Goal: Participate in discussion: Engage in conversation with other users on a specific topic

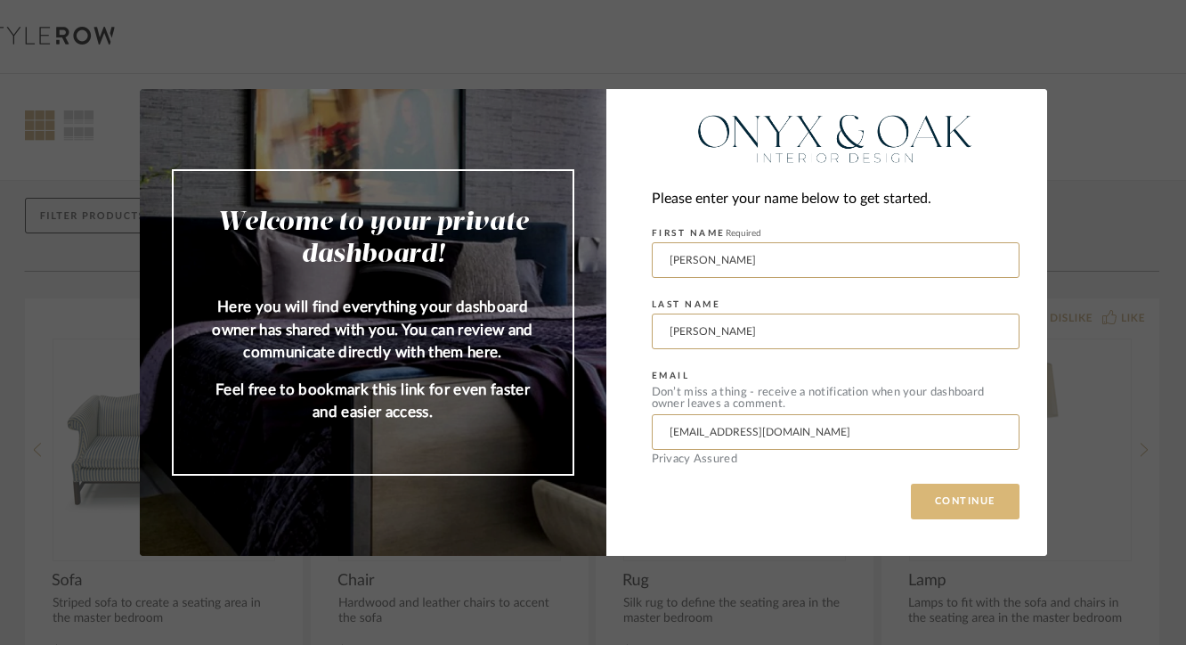
click at [949, 500] on button "CONTINUE" at bounding box center [965, 501] width 109 height 36
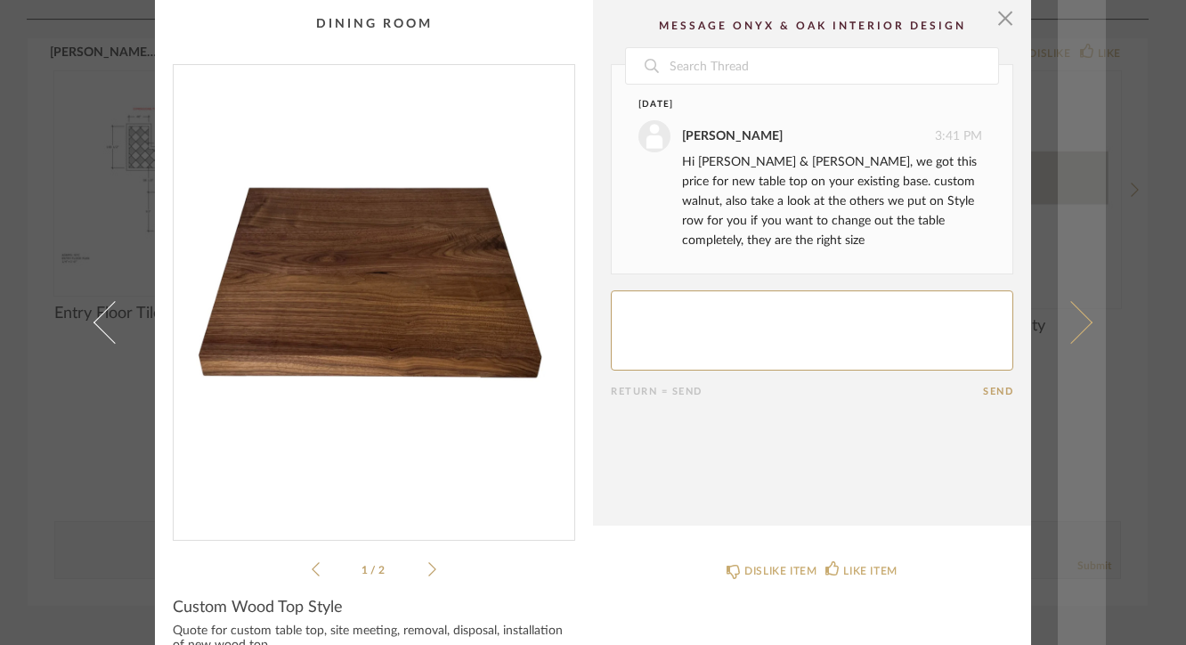
click at [1083, 314] on link at bounding box center [1082, 322] width 48 height 645
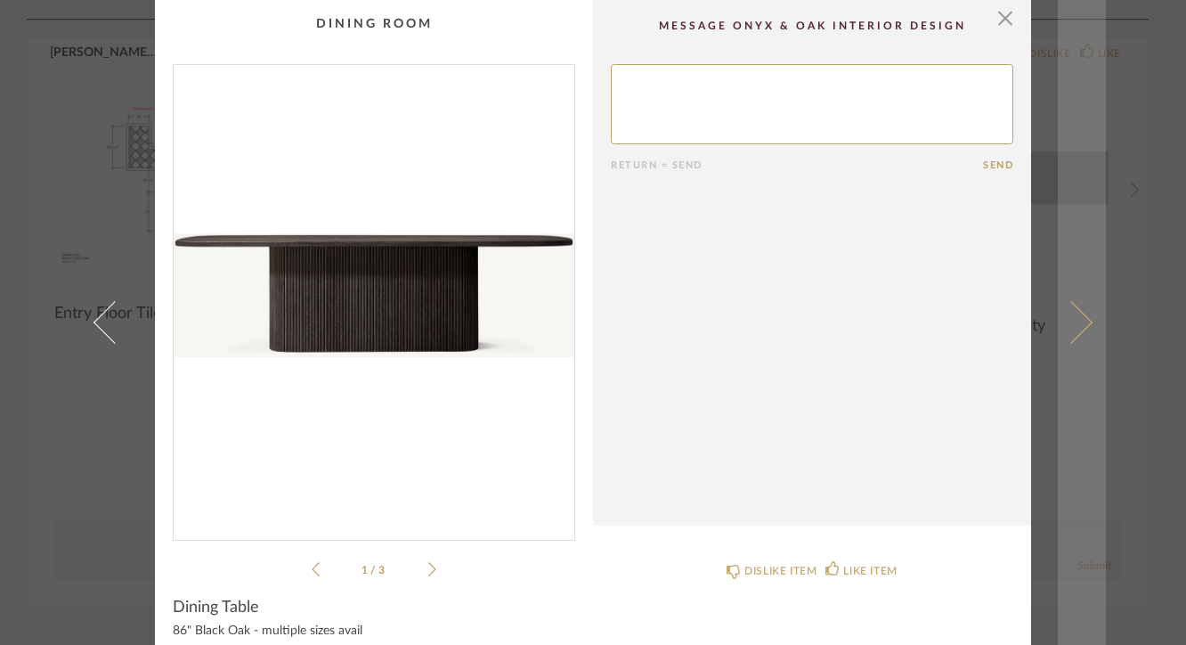
click at [1084, 315] on link at bounding box center [1082, 322] width 48 height 645
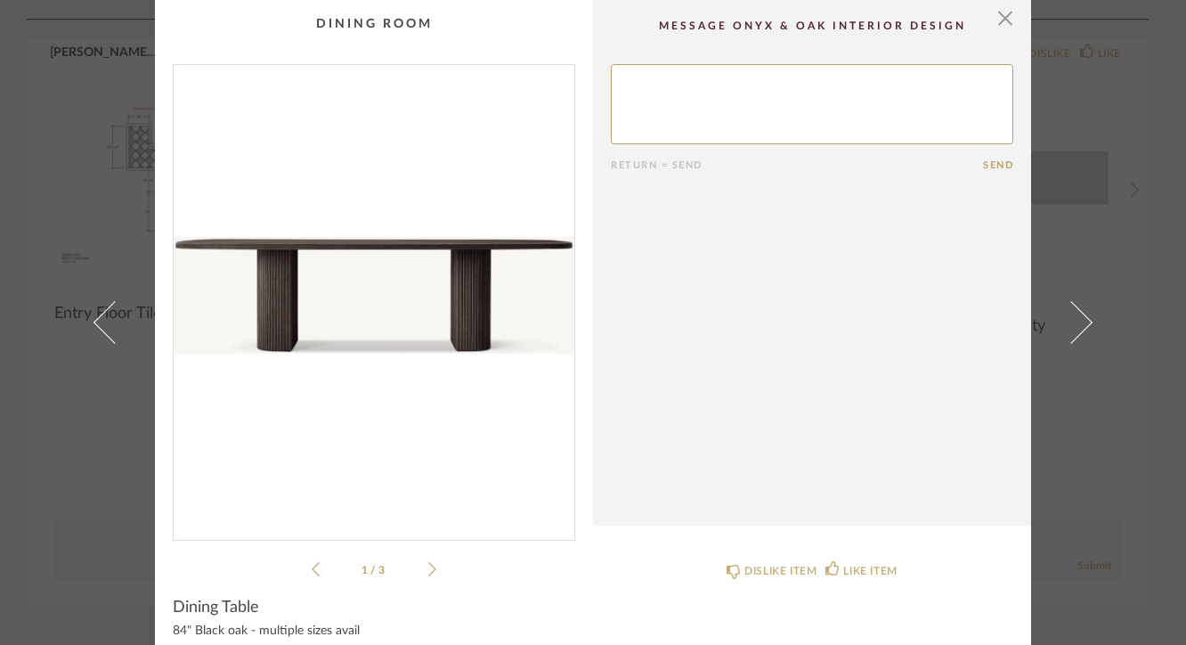
click at [1084, 315] on link at bounding box center [1082, 322] width 48 height 645
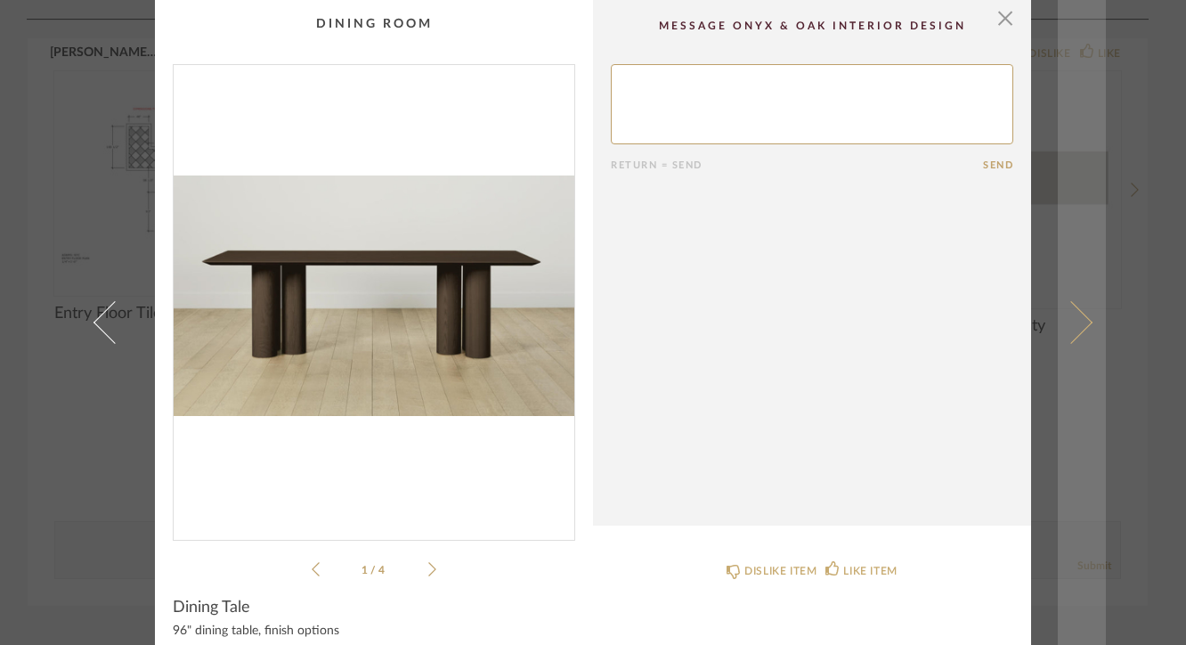
click at [1084, 316] on link at bounding box center [1082, 322] width 48 height 645
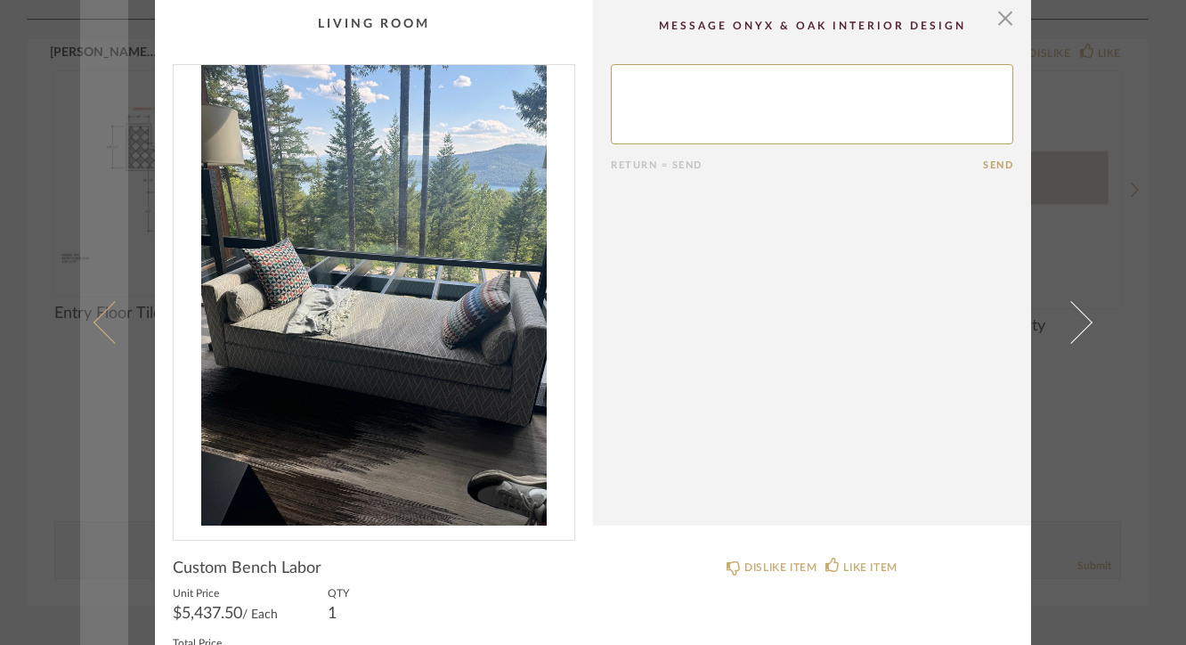
click at [87, 328] on link at bounding box center [104, 322] width 48 height 645
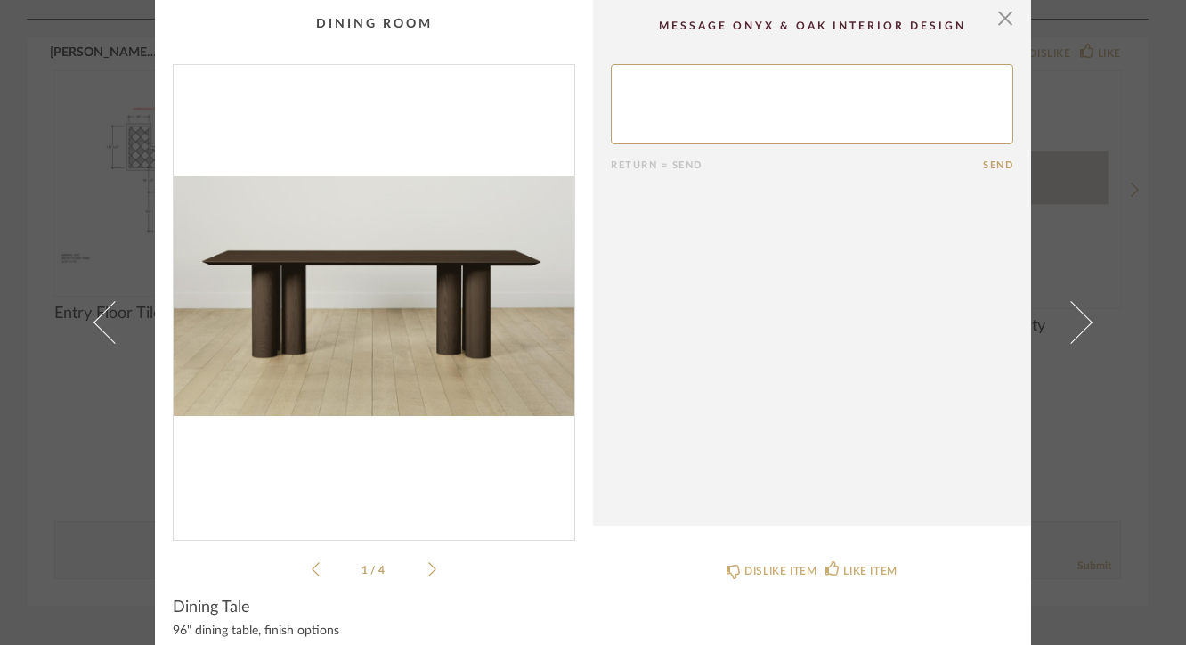
click at [87, 328] on link at bounding box center [104, 322] width 48 height 645
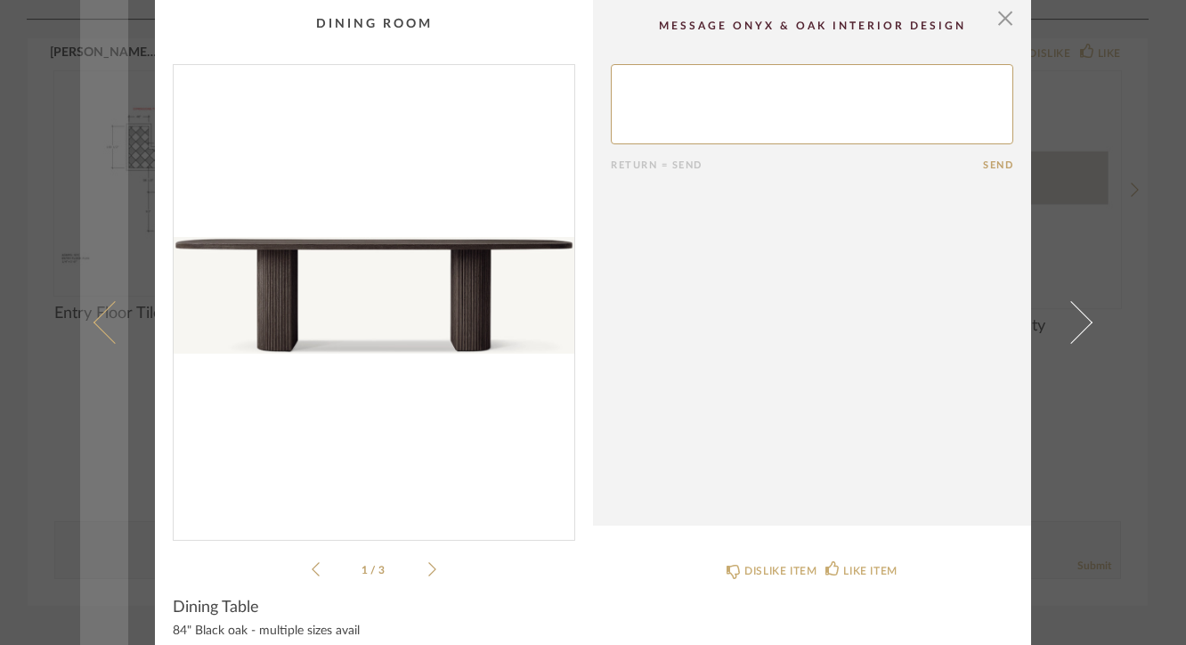
click at [88, 328] on link at bounding box center [104, 322] width 48 height 645
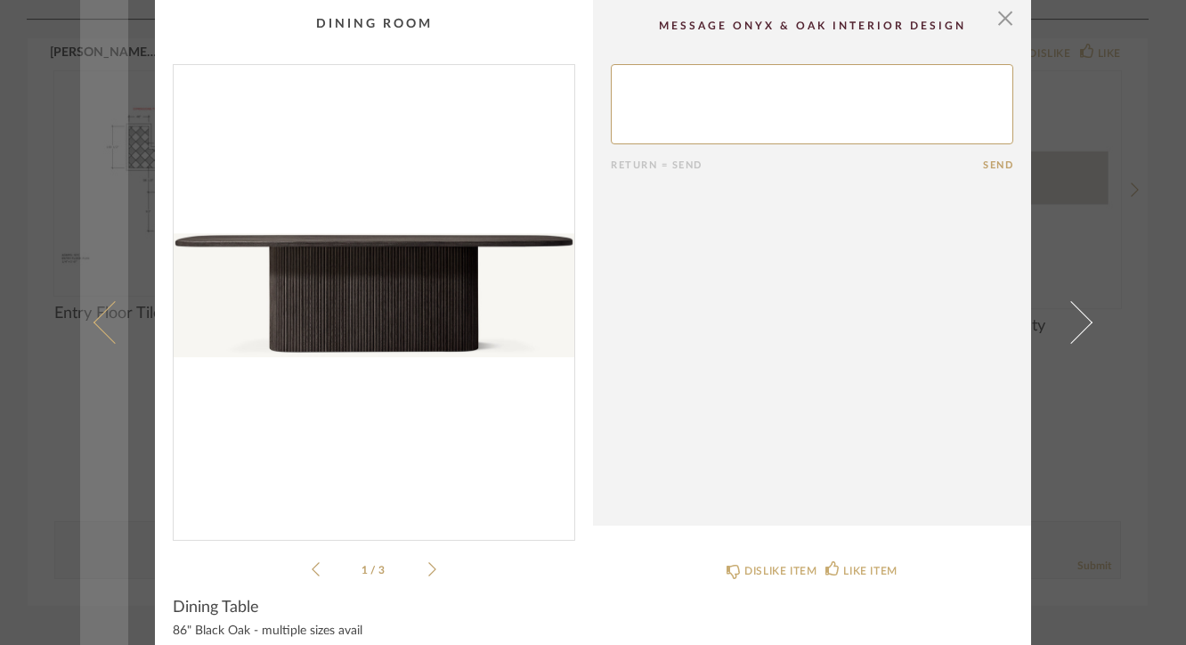
click at [88, 328] on link at bounding box center [104, 322] width 48 height 645
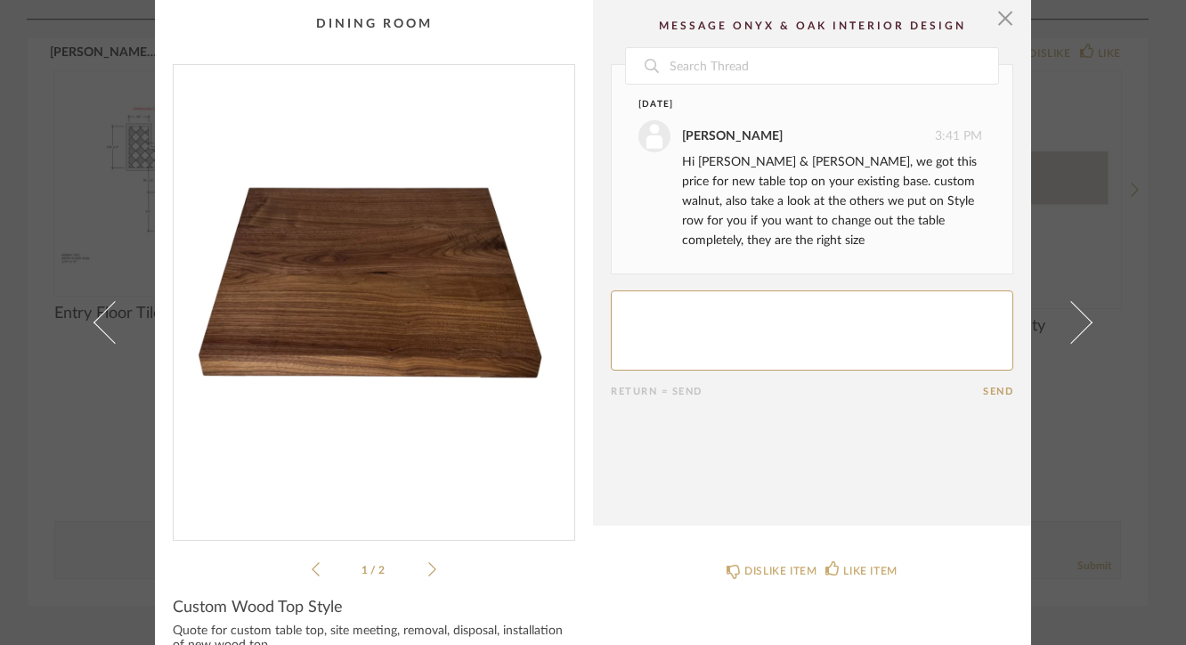
click at [669, 333] on textarea at bounding box center [812, 330] width 402 height 80
type textarea "I love this table top"
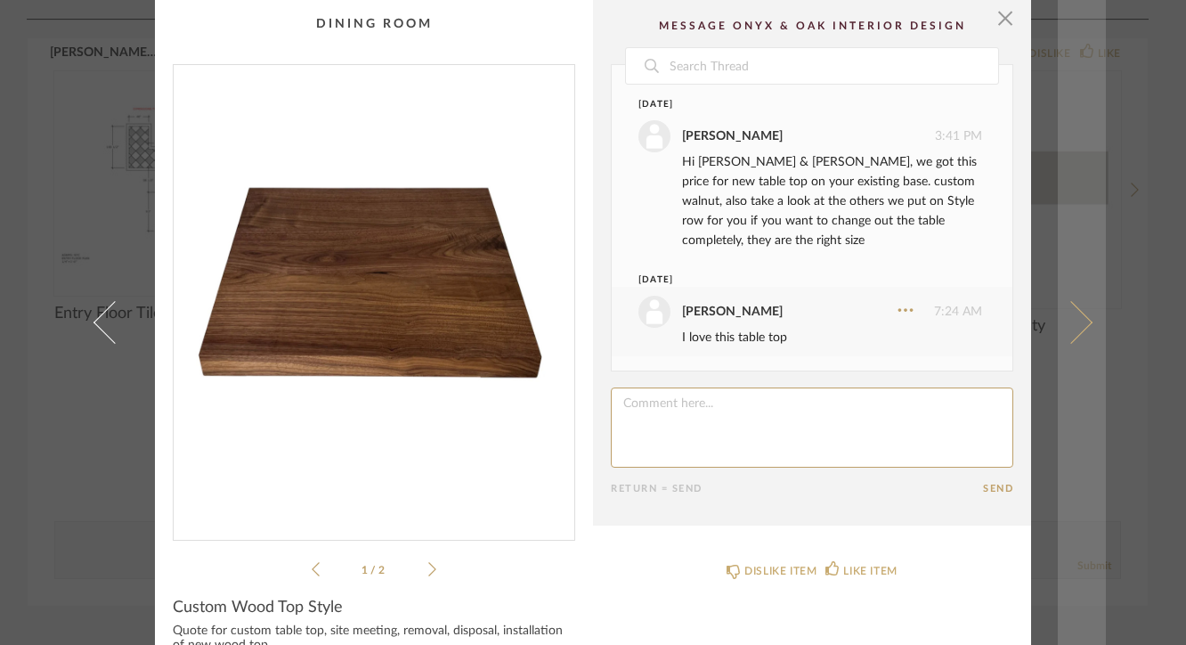
click at [1076, 307] on link at bounding box center [1082, 322] width 48 height 645
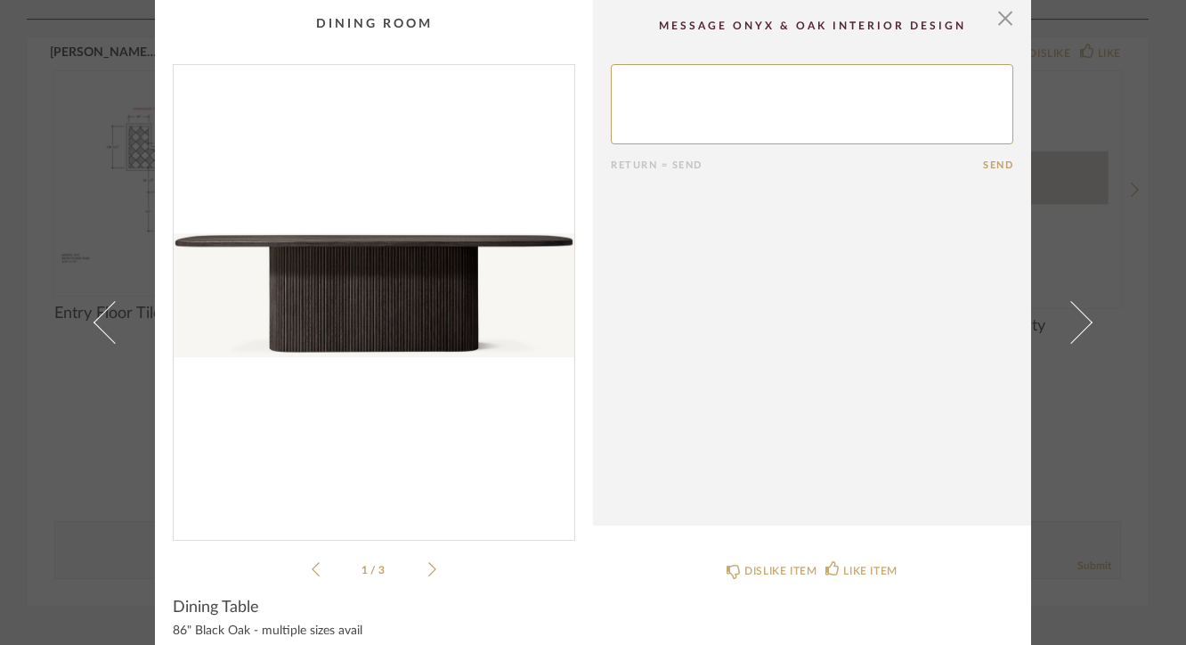
click at [789, 110] on textarea at bounding box center [812, 104] width 402 height 80
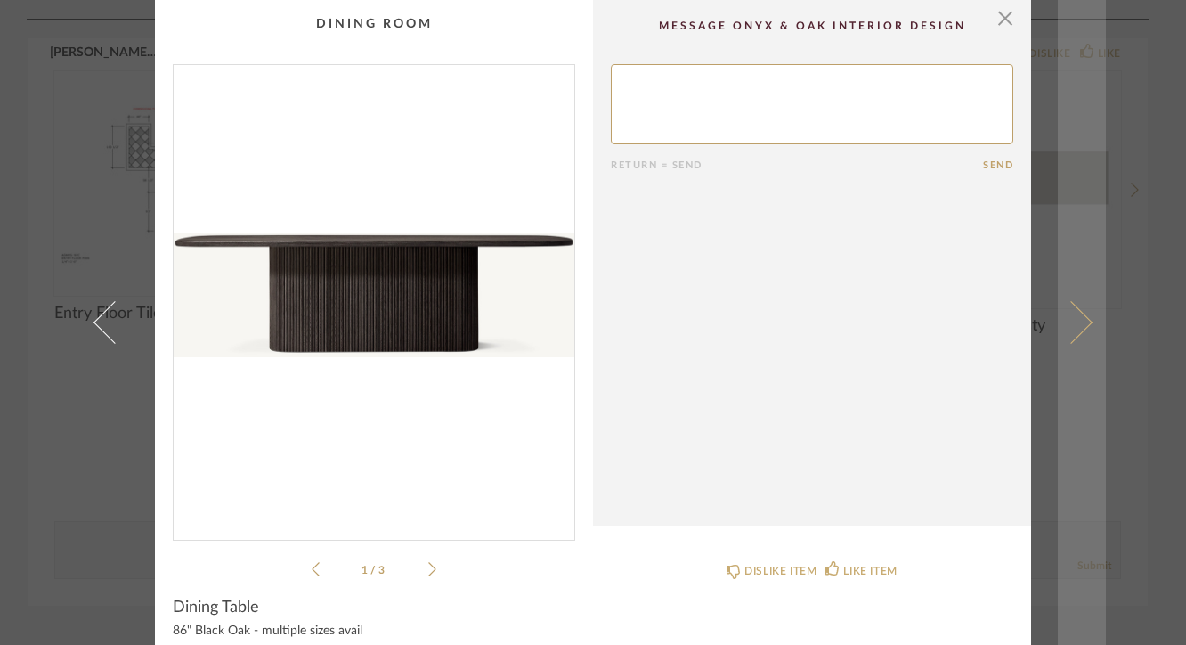
click at [1076, 309] on link at bounding box center [1082, 322] width 48 height 645
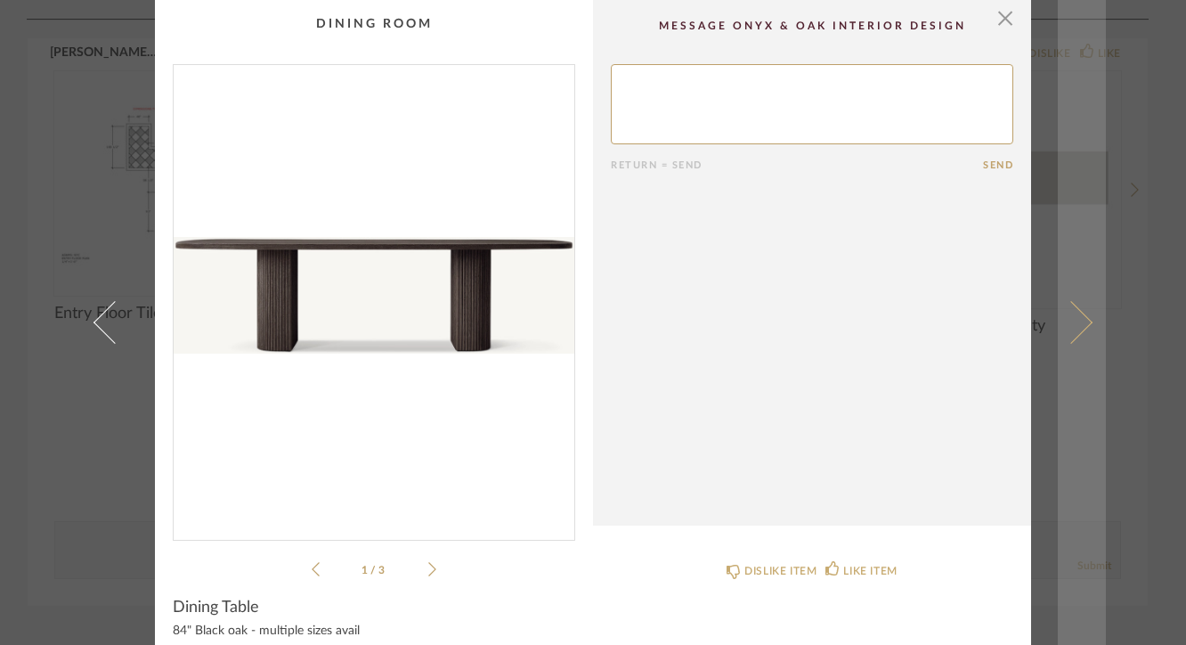
click at [1076, 309] on link at bounding box center [1082, 322] width 48 height 645
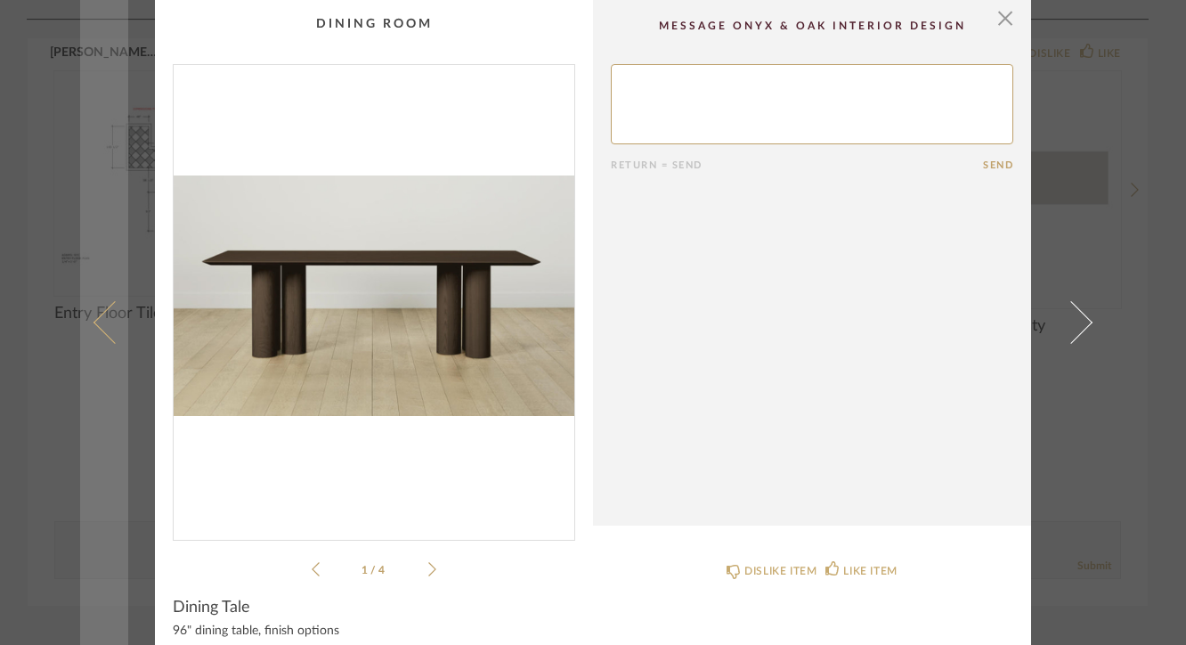
click at [93, 339] on link at bounding box center [104, 322] width 48 height 645
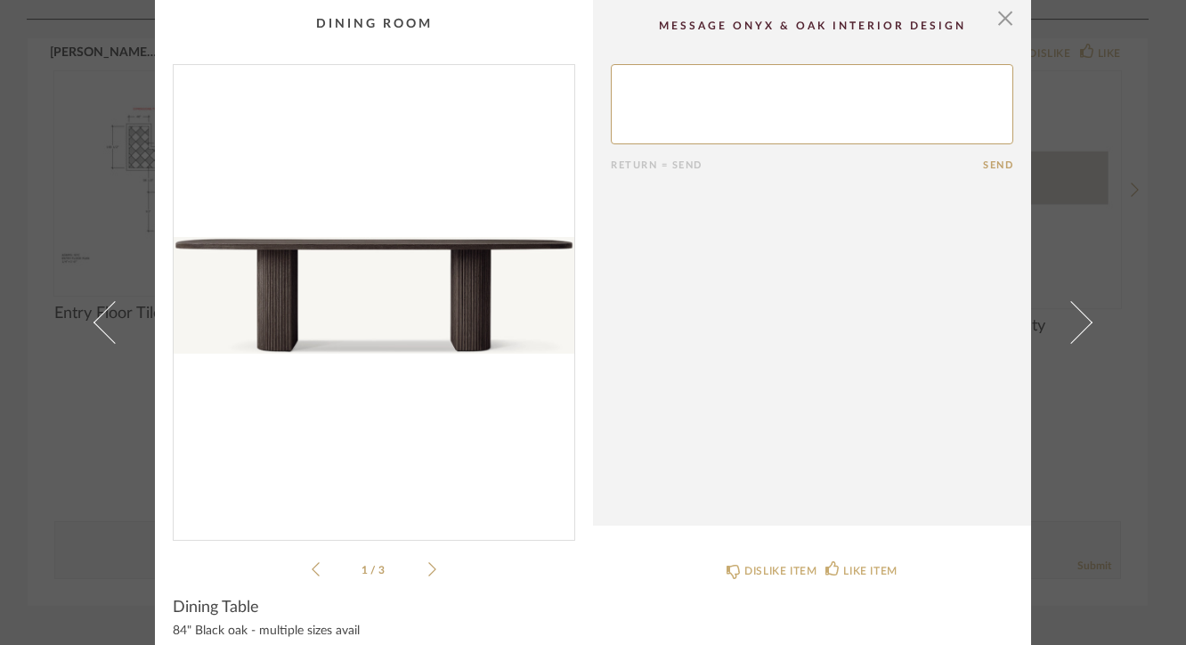
click at [93, 339] on link at bounding box center [104, 322] width 48 height 645
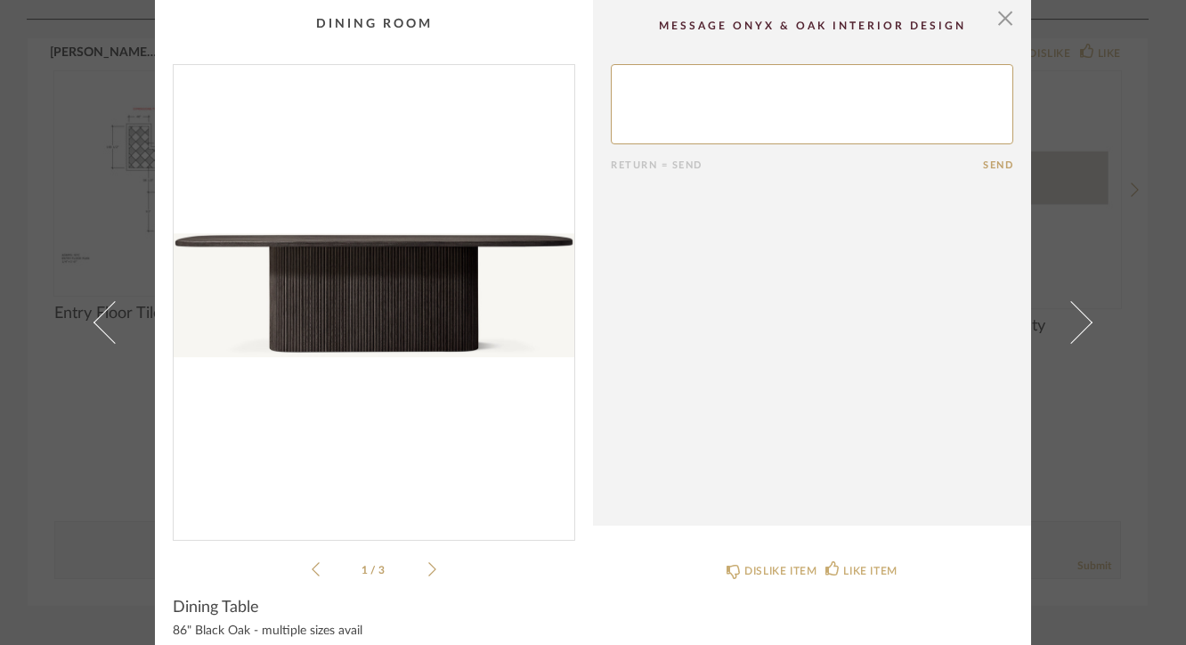
click at [770, 78] on textarea at bounding box center [812, 104] width 402 height 80
type textarea "But I like this too!"
